Goal: Information Seeking & Learning: Compare options

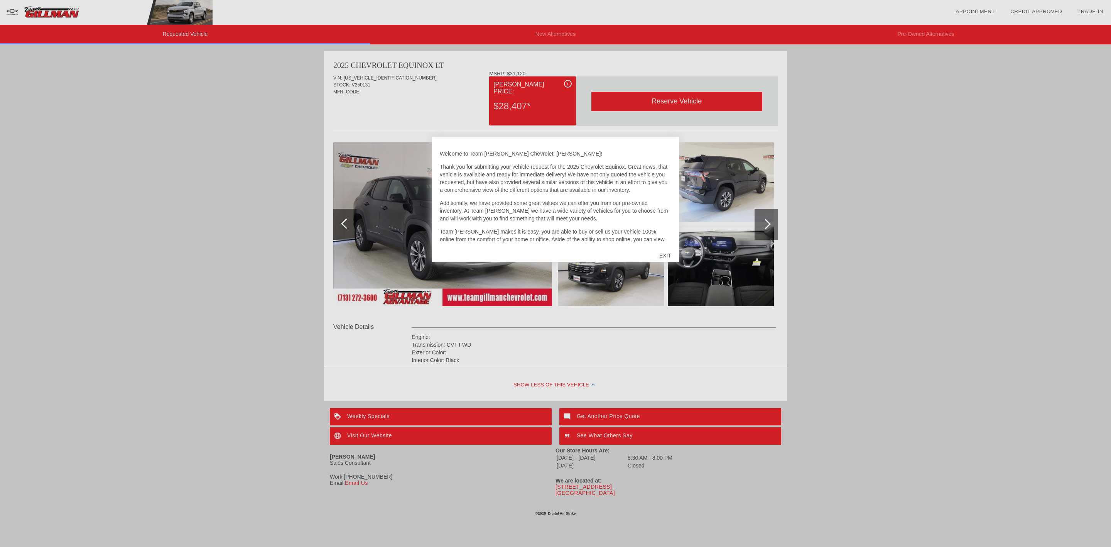
click at [667, 253] on div "EXIT" at bounding box center [665, 255] width 27 height 23
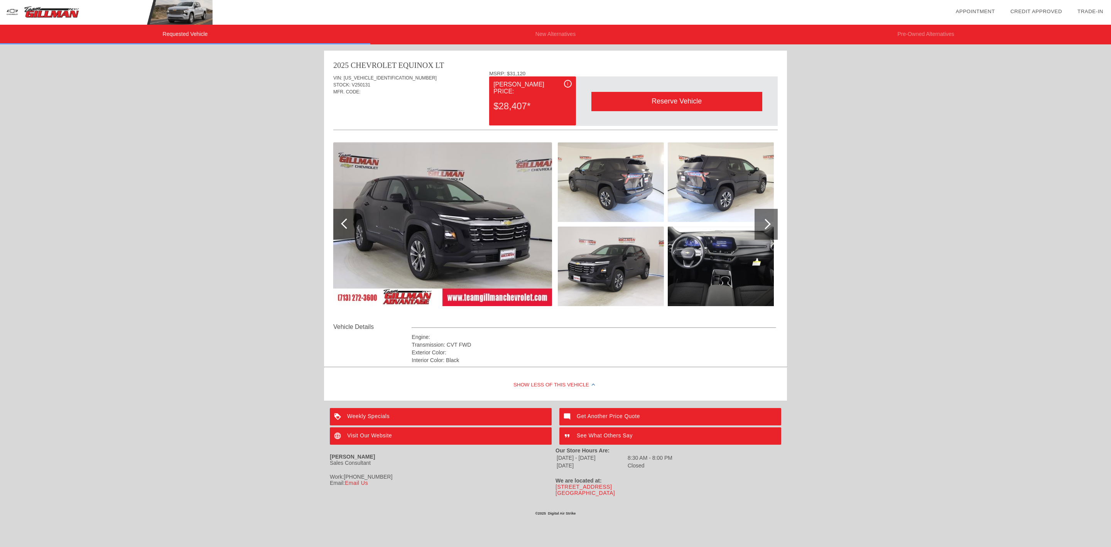
click at [765, 221] on div at bounding box center [765, 224] width 10 height 10
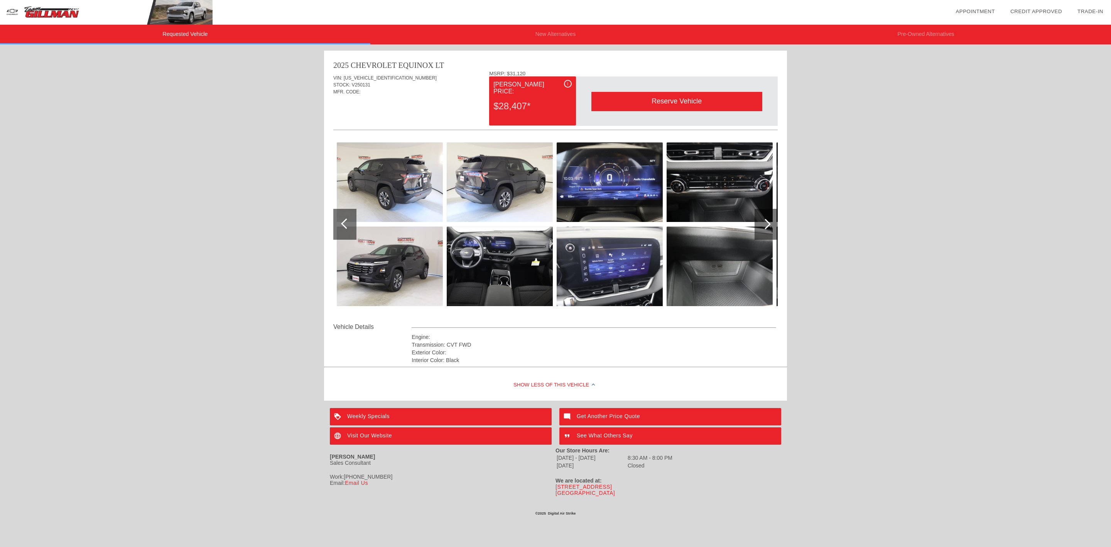
click at [765, 221] on div at bounding box center [765, 224] width 10 height 10
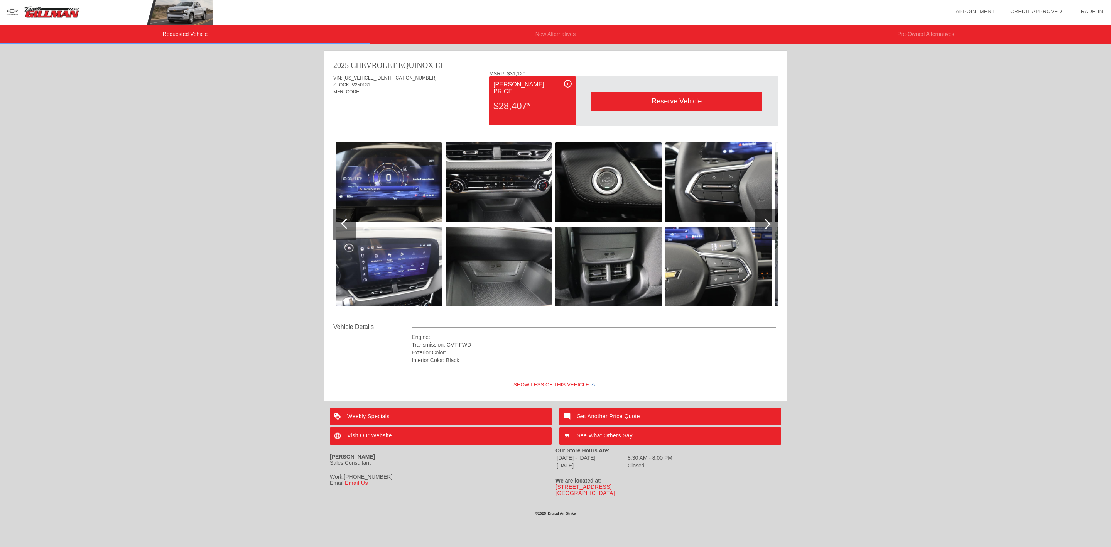
click at [765, 224] on div at bounding box center [765, 224] width 10 height 10
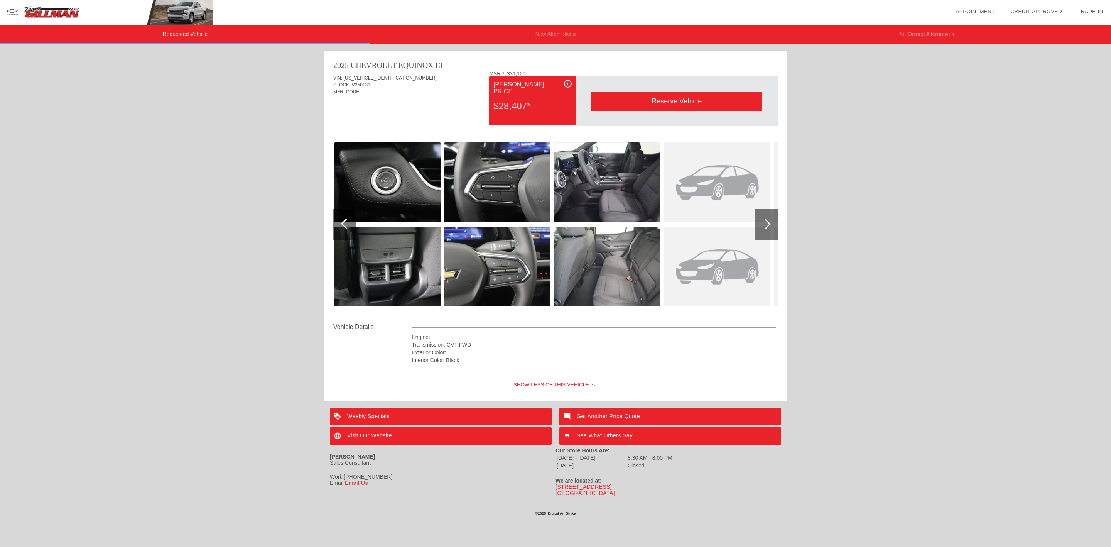
click at [556, 35] on li "New Alternatives" at bounding box center [555, 35] width 370 height 20
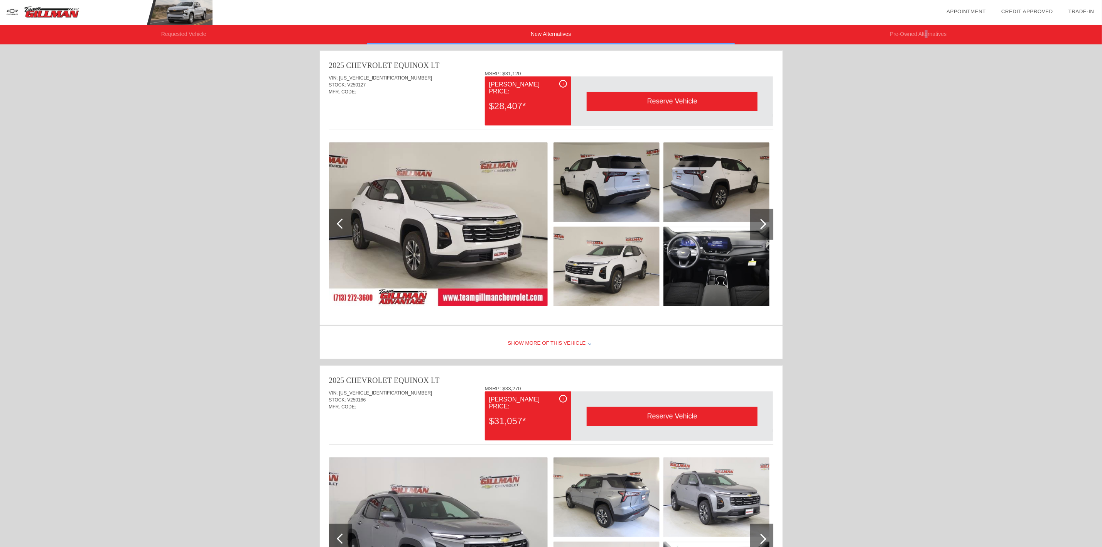
click at [926, 32] on li "Pre-Owned Alternatives" at bounding box center [918, 35] width 367 height 20
